Goal: Book appointment/travel/reservation

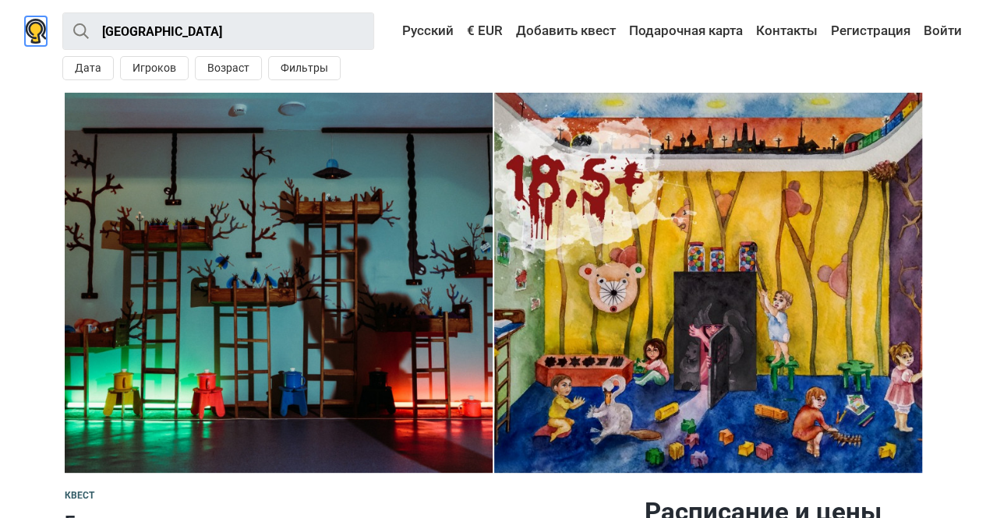
click at [33, 31] on img at bounding box center [36, 31] width 22 height 25
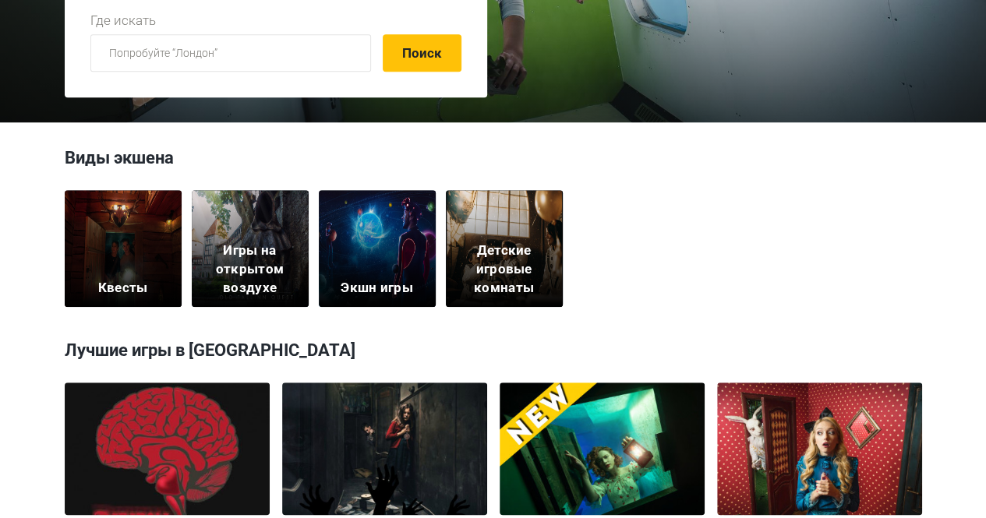
scroll to position [377, 0]
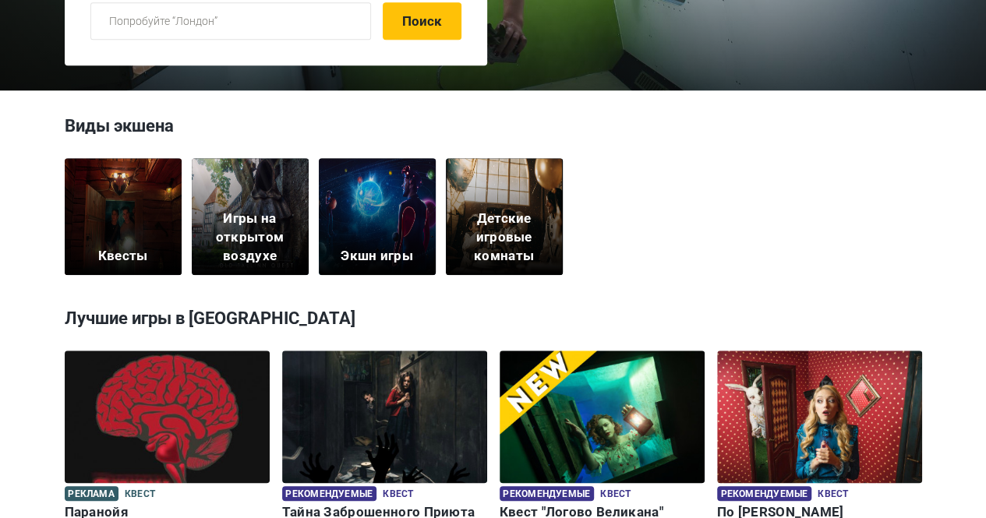
click at [358, 233] on div "Экшн игры" at bounding box center [377, 216] width 117 height 117
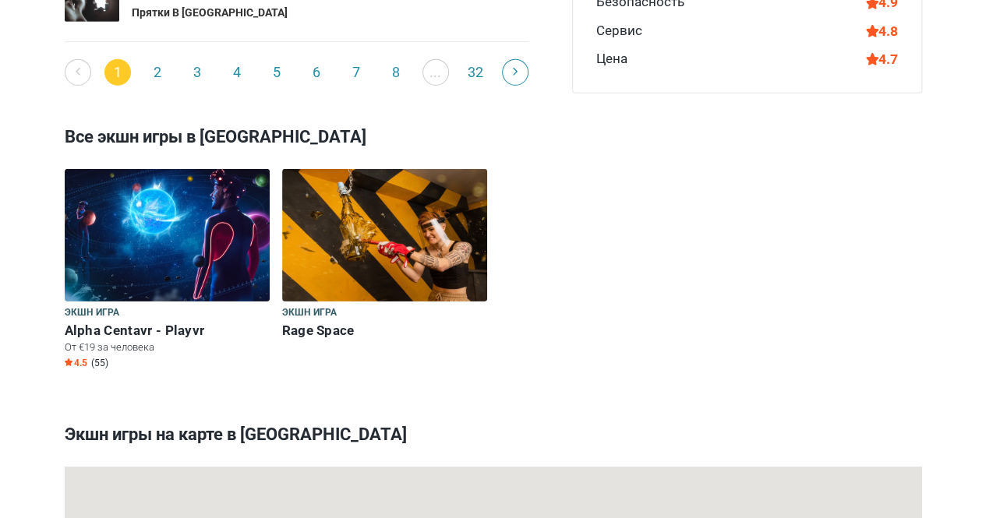
scroll to position [2347, 0]
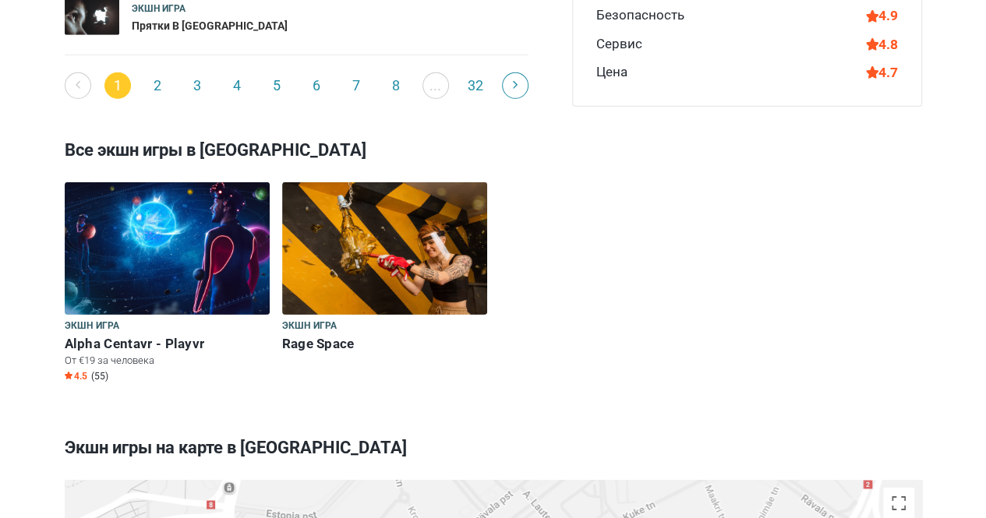
click at [383, 260] on img at bounding box center [384, 248] width 205 height 132
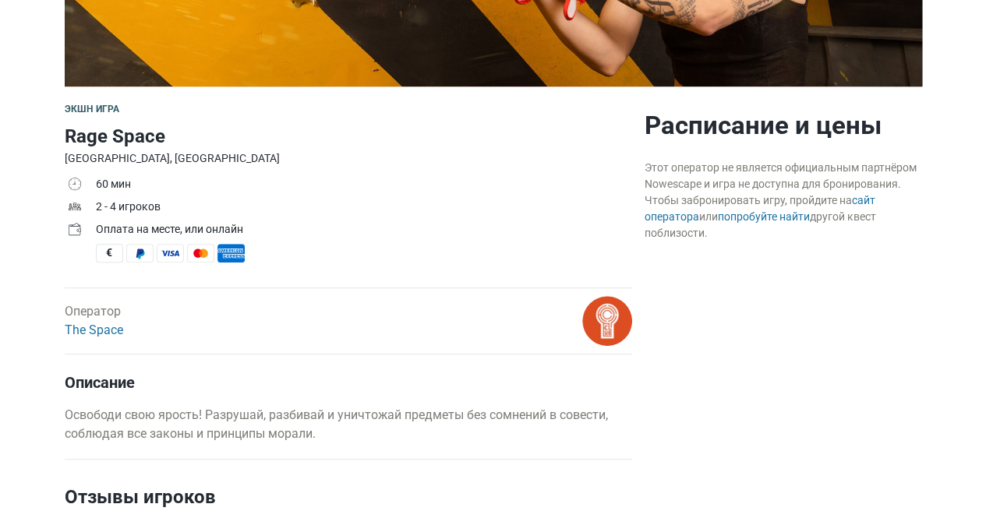
scroll to position [389, 0]
